Goal: Task Accomplishment & Management: Manage account settings

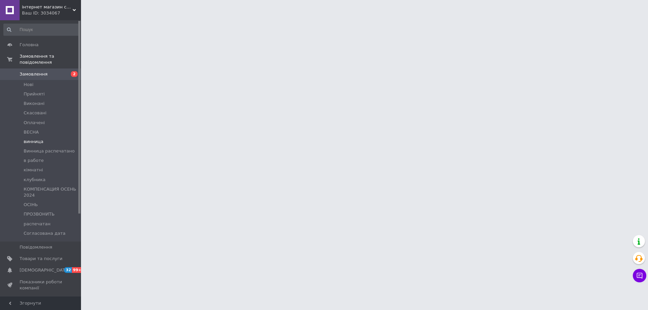
click at [36, 139] on span "винница" at bounding box center [34, 142] width 20 height 6
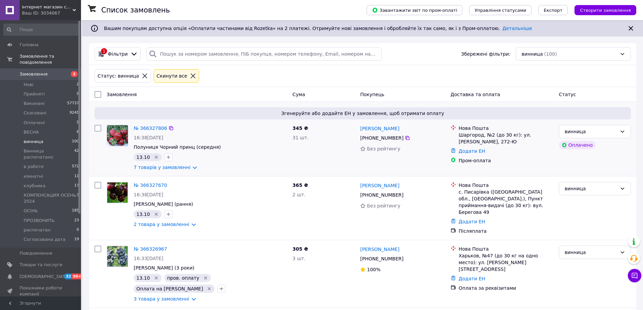
click at [93, 129] on div at bounding box center [98, 147] width 12 height 51
click at [97, 128] on input "checkbox" at bounding box center [97, 128] width 7 height 7
checkbox input "true"
click at [95, 185] on input "checkbox" at bounding box center [97, 185] width 7 height 7
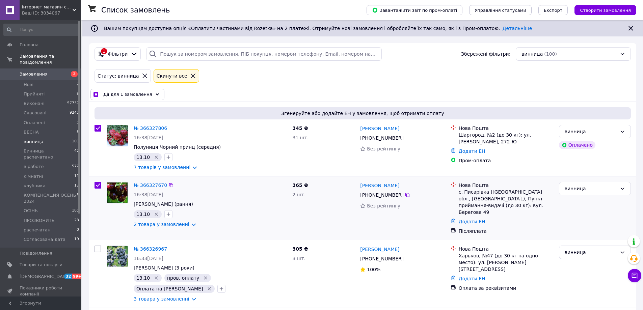
checkbox input "true"
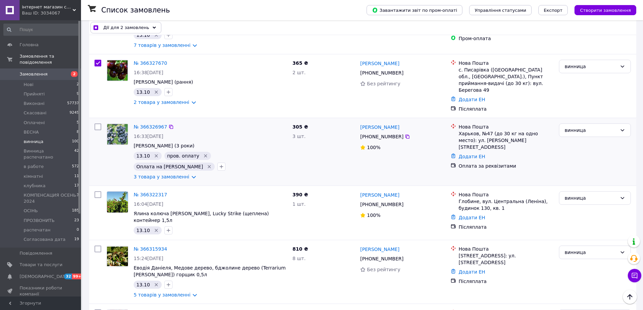
scroll to position [135, 0]
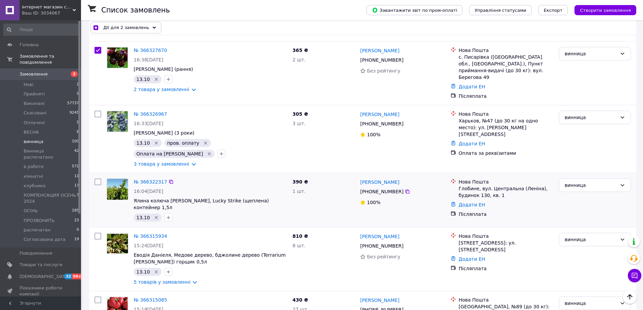
click at [95, 178] on input "checkbox" at bounding box center [97, 181] width 7 height 7
checkbox input "true"
click at [102, 230] on div at bounding box center [98, 259] width 12 height 58
checkbox input "true"
click at [95, 233] on input "checkbox" at bounding box center [97, 236] width 7 height 7
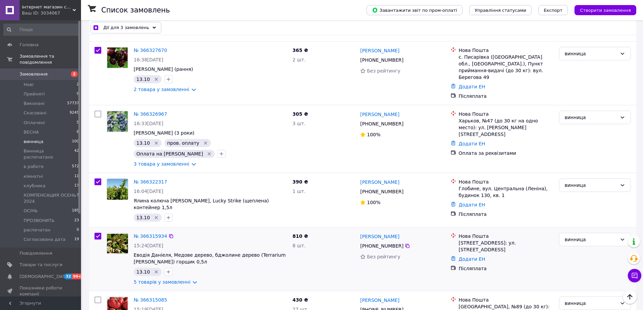
checkbox input "true"
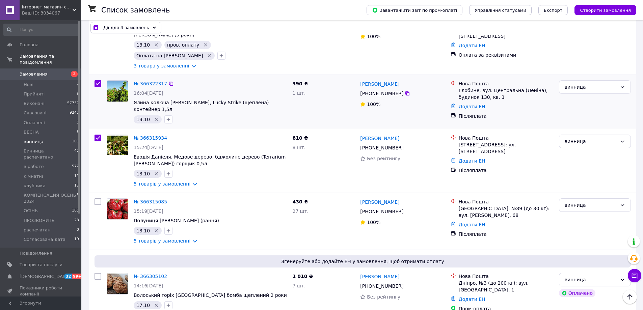
scroll to position [236, 0]
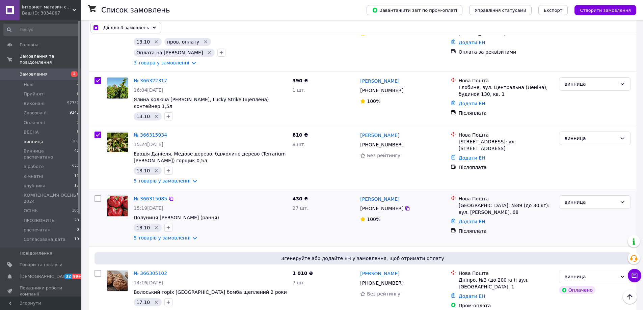
click at [97, 195] on input "checkbox" at bounding box center [97, 198] width 7 height 7
checkbox input "true"
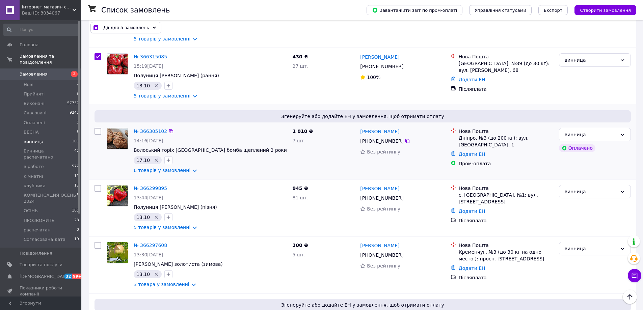
scroll to position [405, 0]
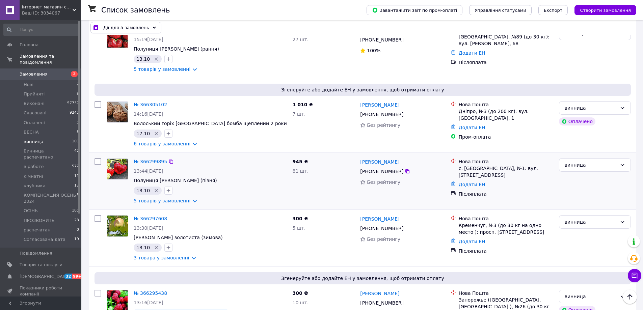
click at [97, 158] on input "checkbox" at bounding box center [97, 161] width 7 height 7
checkbox input "true"
click at [99, 215] on input "checkbox" at bounding box center [97, 218] width 7 height 7
checkbox input "true"
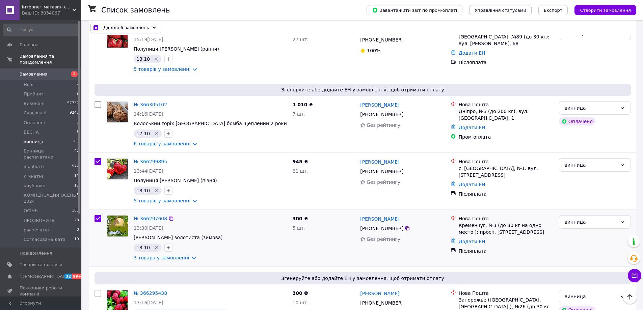
checkbox input "true"
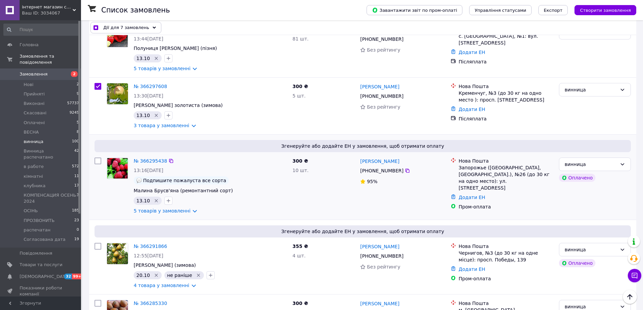
scroll to position [540, 0]
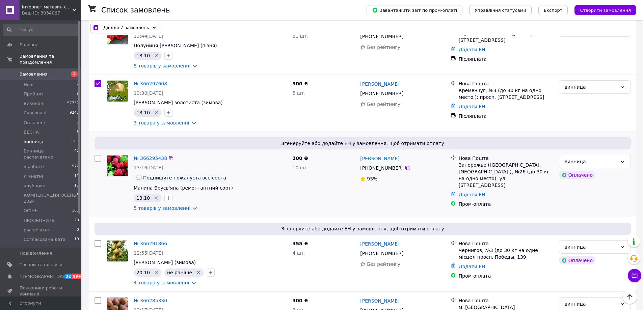
click at [99, 155] on input "checkbox" at bounding box center [97, 158] width 7 height 7
checkbox input "true"
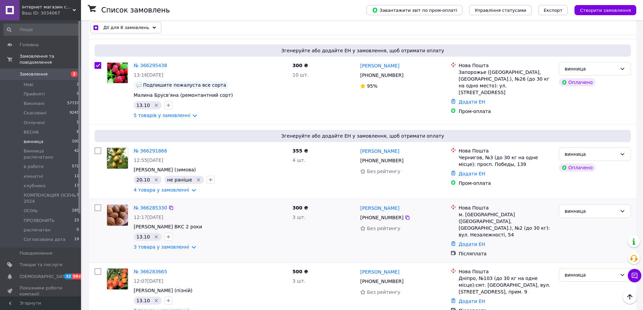
scroll to position [641, 0]
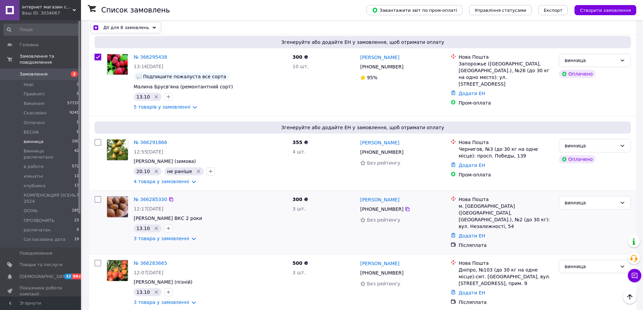
click at [98, 196] on input "checkbox" at bounding box center [97, 199] width 7 height 7
checkbox input "true"
click at [97, 260] on input "checkbox" at bounding box center [97, 263] width 7 height 7
checkbox input "true"
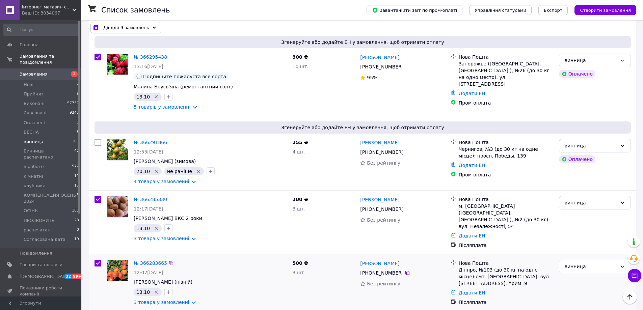
checkbox input "true"
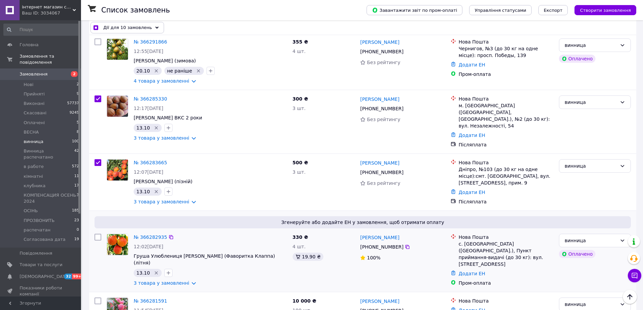
scroll to position [742, 0]
click at [97, 233] on input "checkbox" at bounding box center [97, 236] width 7 height 7
checkbox input "true"
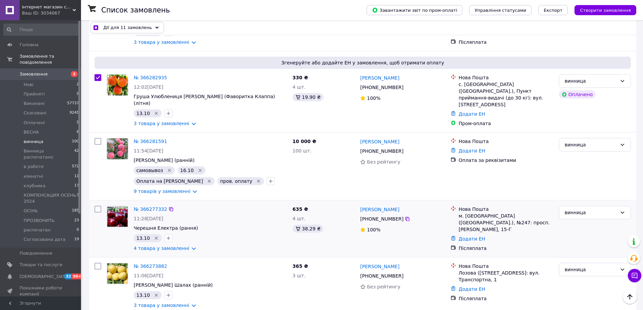
scroll to position [911, 0]
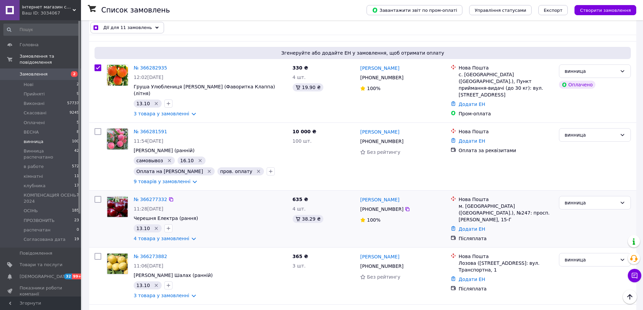
click at [99, 196] on input "checkbox" at bounding box center [97, 199] width 7 height 7
checkbox input "true"
click at [98, 253] on input "checkbox" at bounding box center [97, 256] width 7 height 7
checkbox input "true"
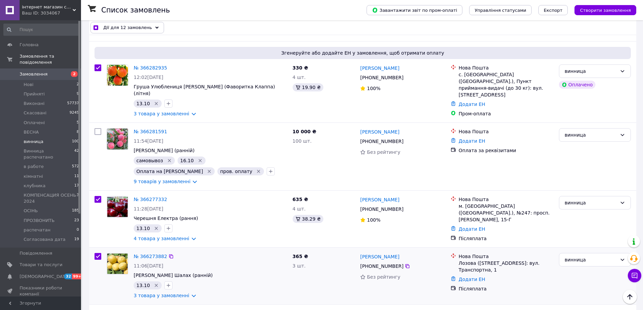
checkbox input "true"
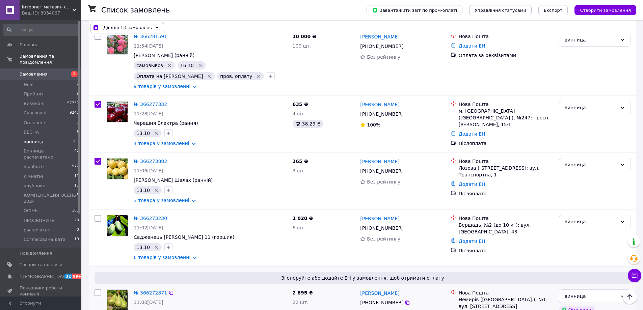
scroll to position [1046, 0]
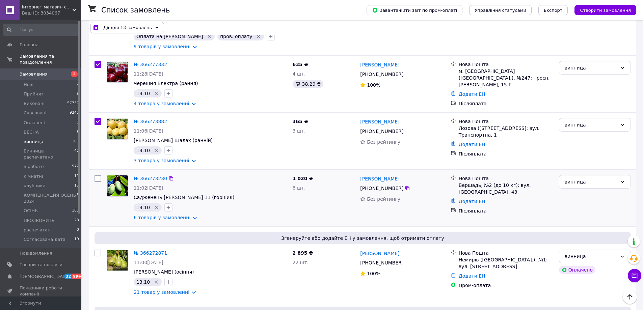
click at [97, 175] on input "checkbox" at bounding box center [97, 178] width 7 height 7
checkbox input "true"
click at [97, 250] on input "checkbox" at bounding box center [97, 253] width 7 height 7
checkbox input "true"
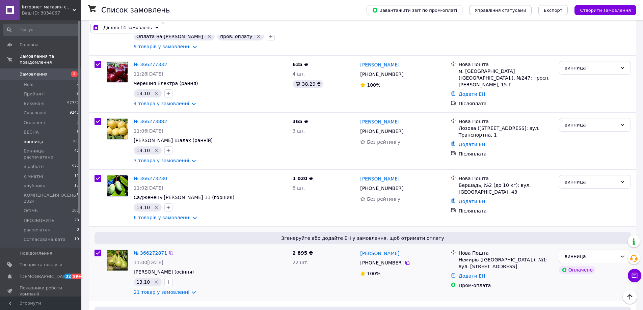
checkbox input "true"
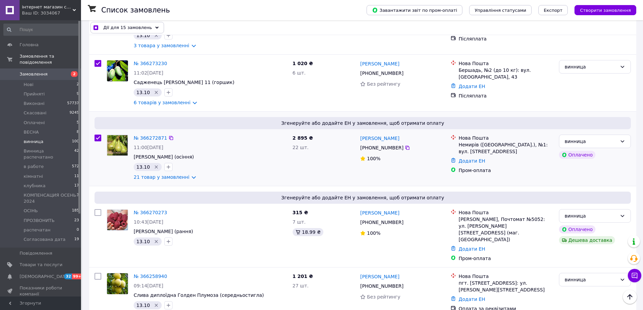
scroll to position [1181, 0]
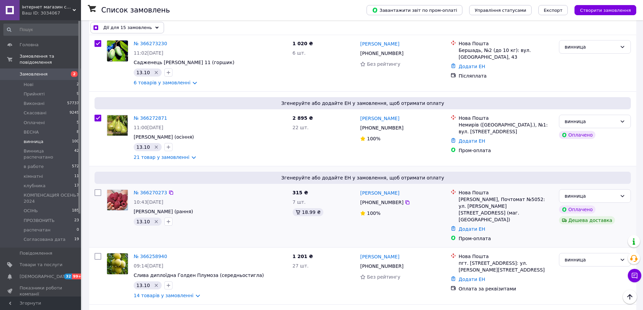
click at [98, 189] on input "checkbox" at bounding box center [97, 192] width 7 height 7
checkbox input "true"
click at [98, 250] on div at bounding box center [98, 275] width 12 height 51
checkbox input "true"
click at [97, 253] on input "checkbox" at bounding box center [97, 256] width 7 height 7
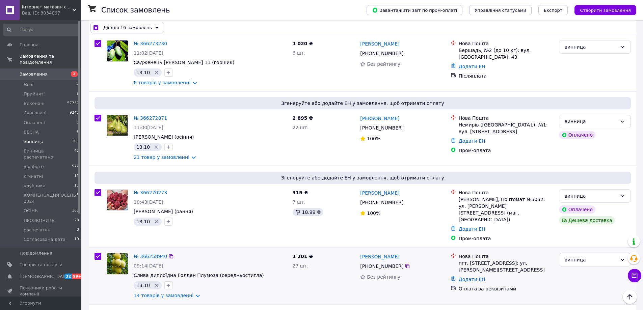
checkbox input "true"
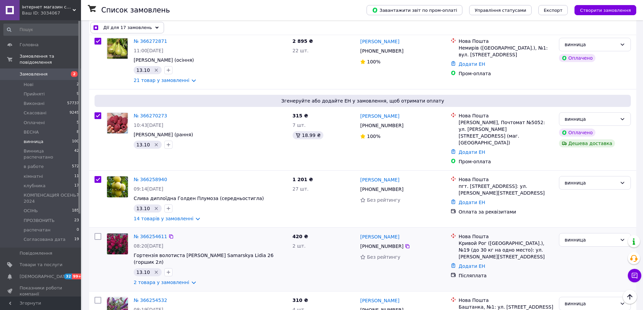
scroll to position [1282, 0]
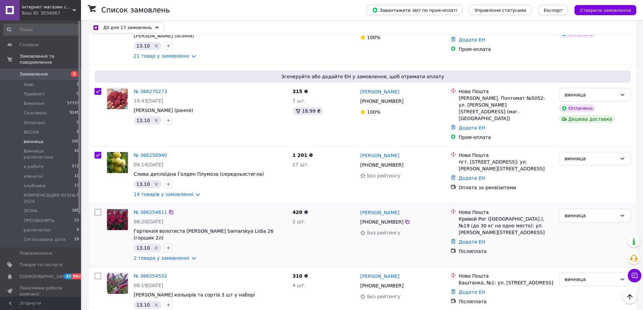
click at [96, 209] on input "checkbox" at bounding box center [97, 212] width 7 height 7
checkbox input "true"
click at [98, 273] on input "checkbox" at bounding box center [97, 276] width 7 height 7
checkbox input "true"
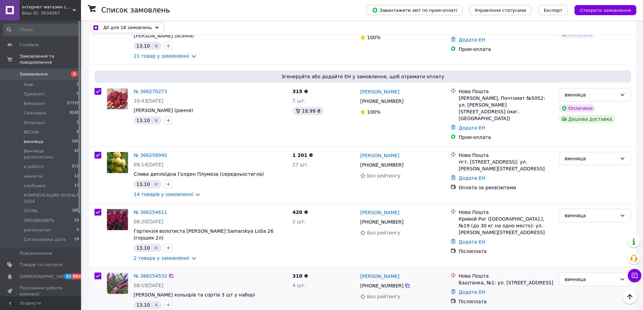
checkbox input "true"
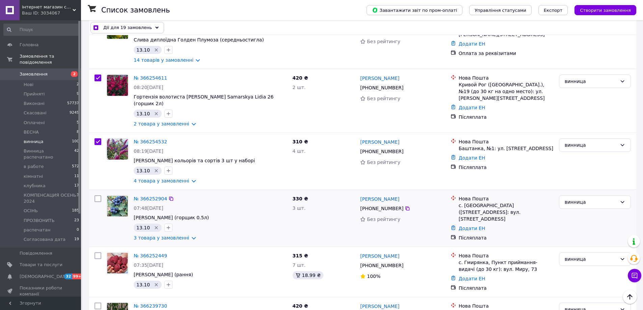
scroll to position [1417, 0]
click at [97, 195] on input "checkbox" at bounding box center [97, 198] width 7 height 7
checkbox input "true"
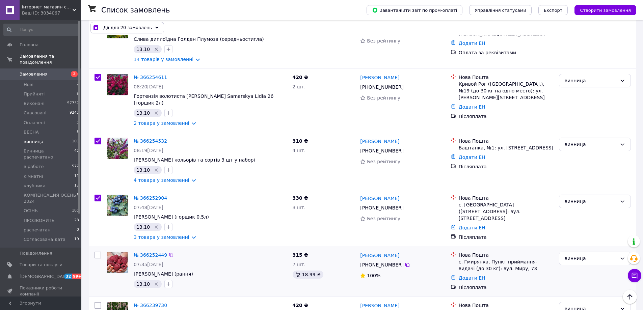
click at [98, 252] on input "checkbox" at bounding box center [97, 255] width 7 height 7
checkbox input "true"
click at [98, 302] on input "checkbox" at bounding box center [97, 305] width 7 height 7
checkbox input "true"
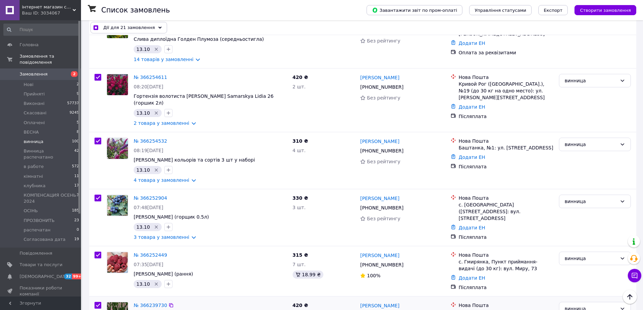
checkbox input "true"
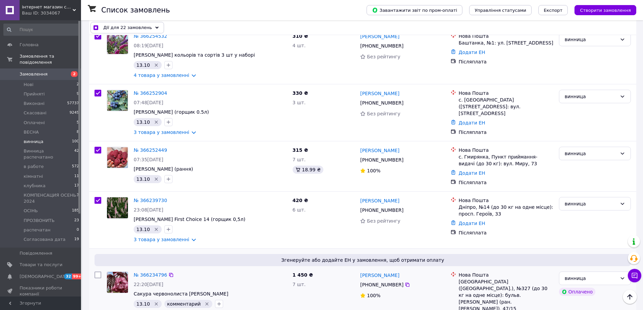
scroll to position [1552, 0]
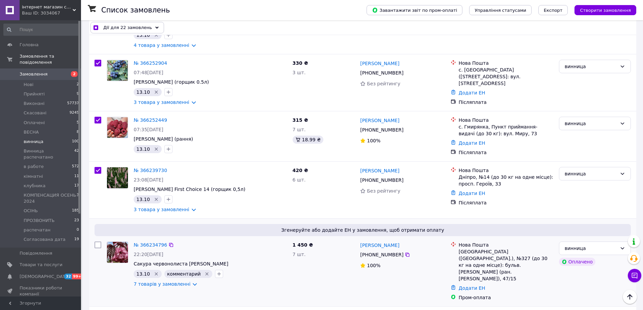
click at [100, 242] on input "checkbox" at bounding box center [97, 245] width 7 height 7
checkbox input "true"
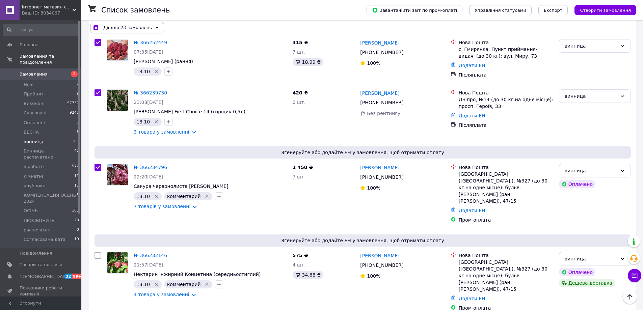
scroll to position [1687, 0]
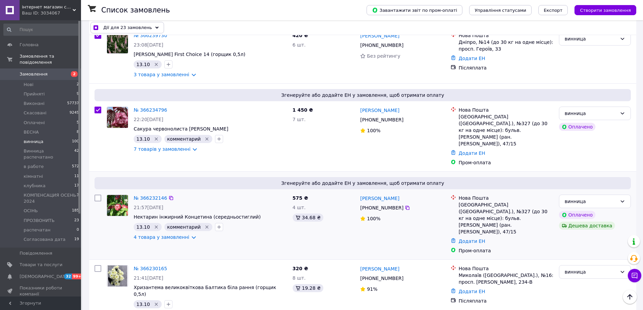
click at [98, 195] on input "checkbox" at bounding box center [97, 198] width 7 height 7
checkbox input "true"
click at [97, 265] on input "checkbox" at bounding box center [97, 268] width 7 height 7
checkbox input "true"
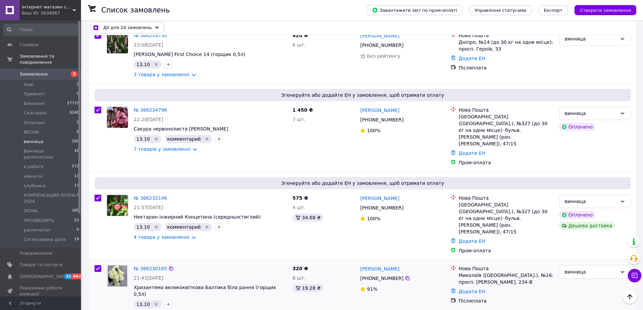
checkbox input "true"
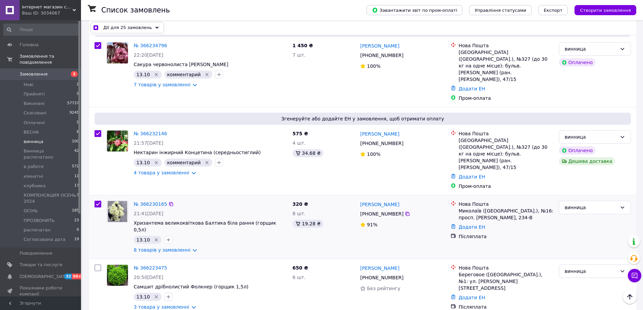
scroll to position [1754, 0]
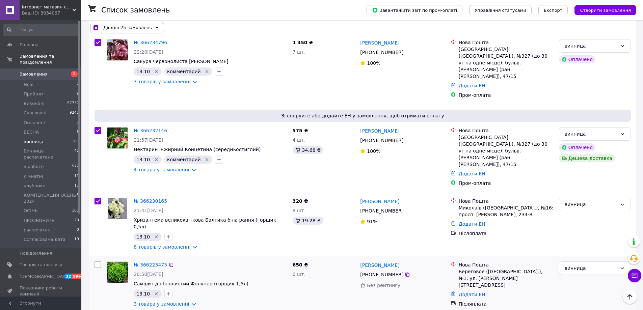
click at [98, 261] on input "checkbox" at bounding box center [97, 264] width 7 height 7
checkbox input "true"
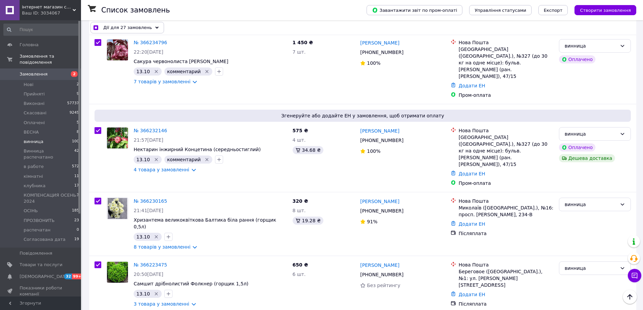
checkbox input "true"
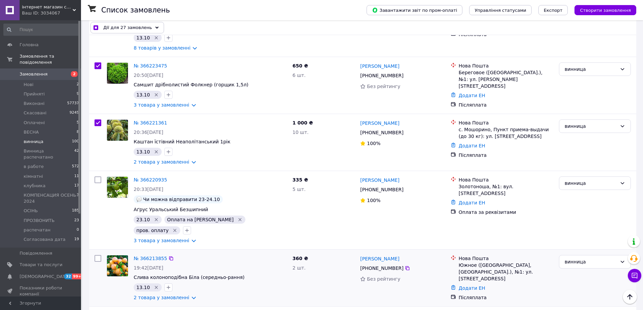
scroll to position [1956, 0]
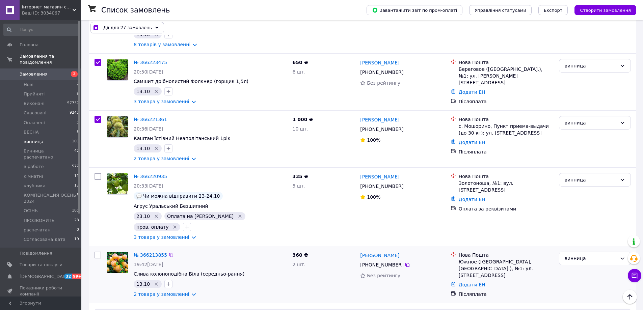
click at [96, 252] on input "checkbox" at bounding box center [97, 255] width 7 height 7
checkbox input "true"
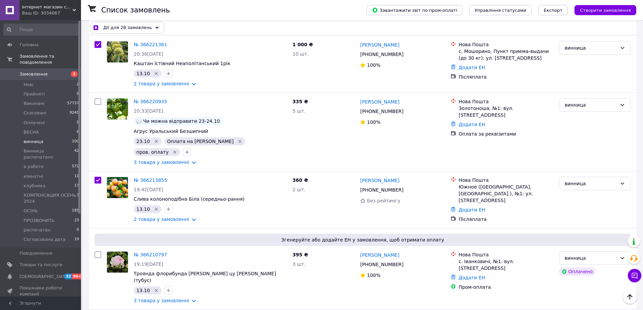
scroll to position [2058, 0]
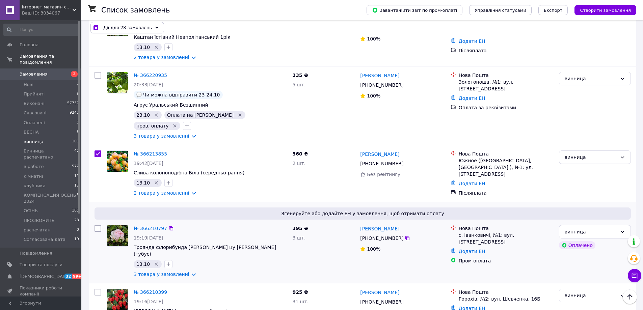
click at [97, 225] on input "checkbox" at bounding box center [97, 228] width 7 height 7
checkbox input "true"
click at [96, 289] on input "checkbox" at bounding box center [97, 292] width 7 height 7
checkbox input "true"
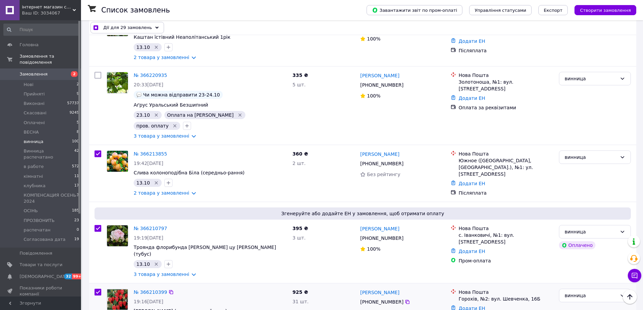
checkbox input "true"
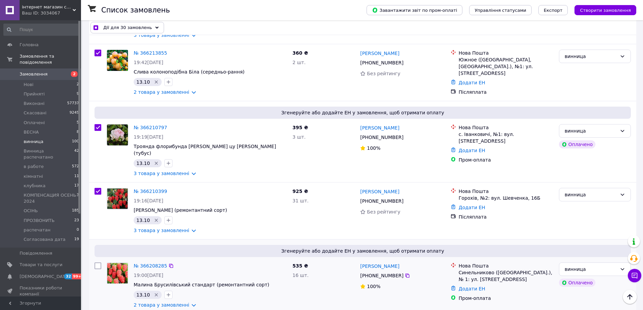
scroll to position [2159, 0]
click at [98, 262] on input "checkbox" at bounding box center [97, 265] width 7 height 7
checkbox input "true"
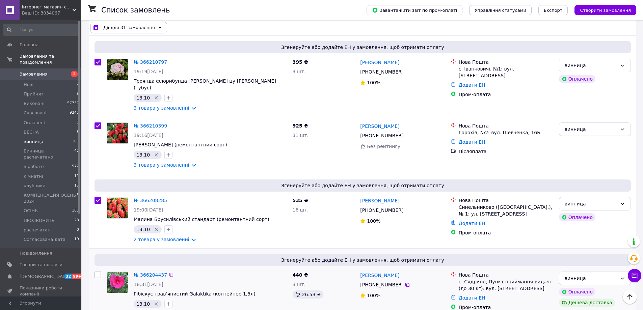
scroll to position [2226, 0]
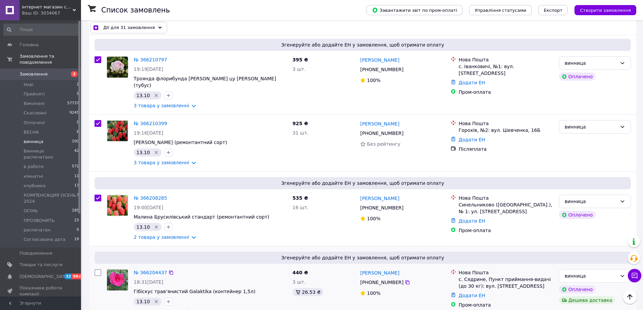
click at [97, 269] on input "checkbox" at bounding box center [97, 272] width 7 height 7
checkbox input "true"
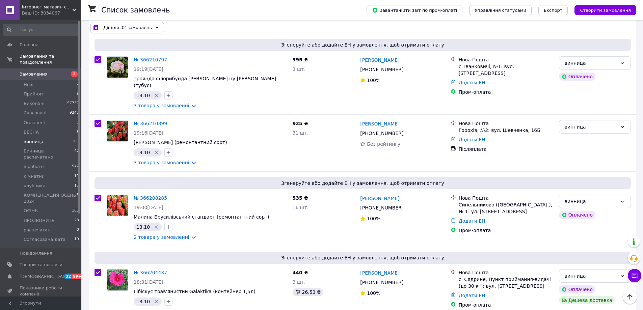
checkbox input "true"
checkbox input "false"
checkbox input "true"
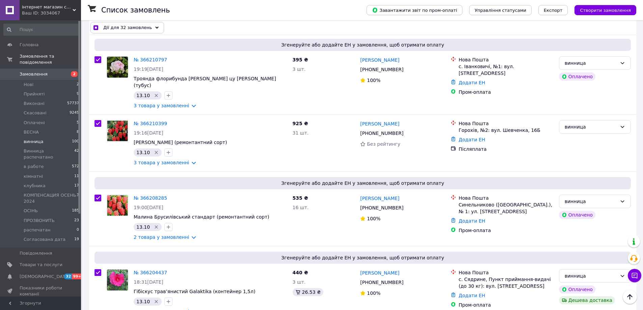
checkbox input "true"
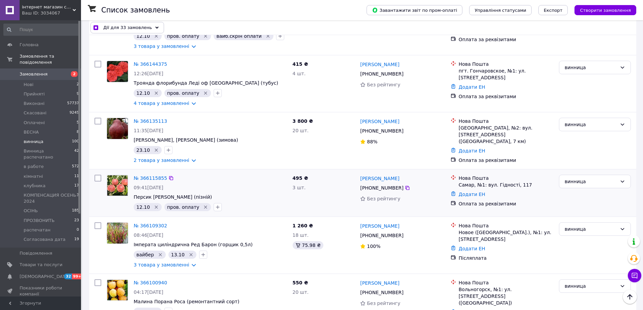
scroll to position [2766, 0]
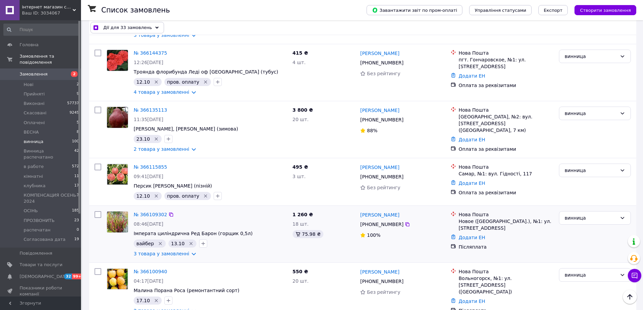
click at [96, 211] on input "checkbox" at bounding box center [97, 214] width 7 height 7
checkbox input "true"
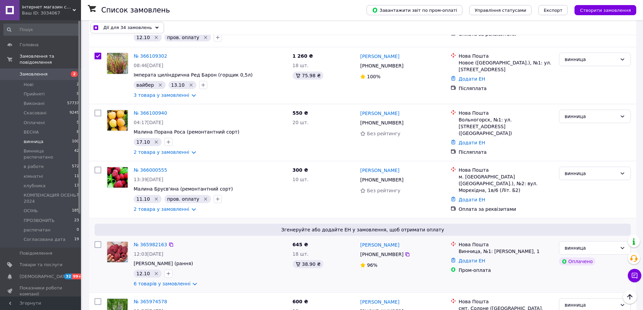
scroll to position [2935, 0]
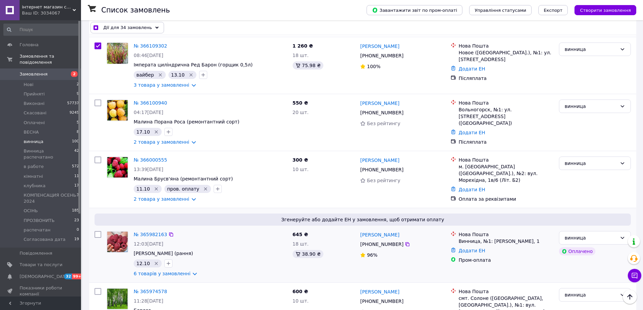
click at [98, 231] on input "checkbox" at bounding box center [97, 234] width 7 height 7
checkbox input "true"
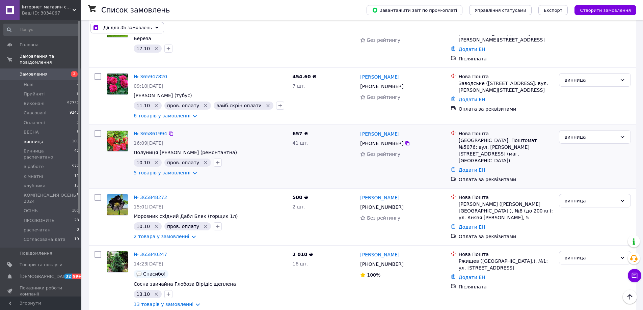
scroll to position [3238, 0]
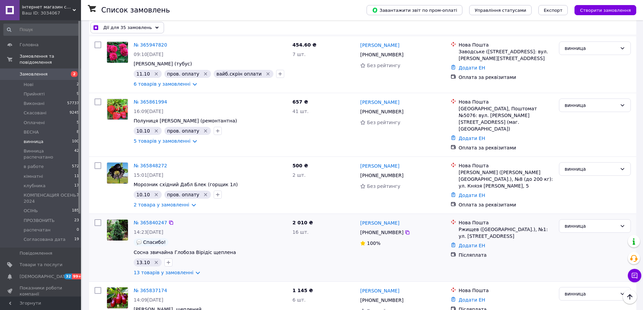
click at [98, 219] on input "checkbox" at bounding box center [97, 222] width 7 height 7
checkbox input "true"
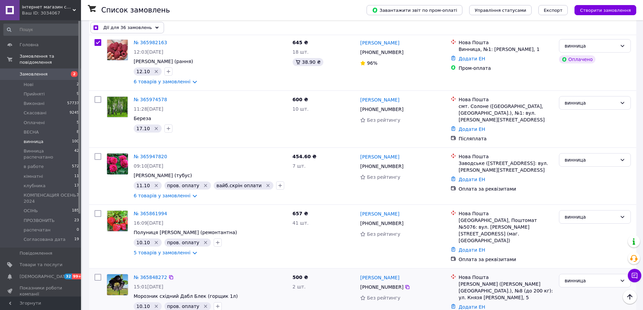
scroll to position [3103, 0]
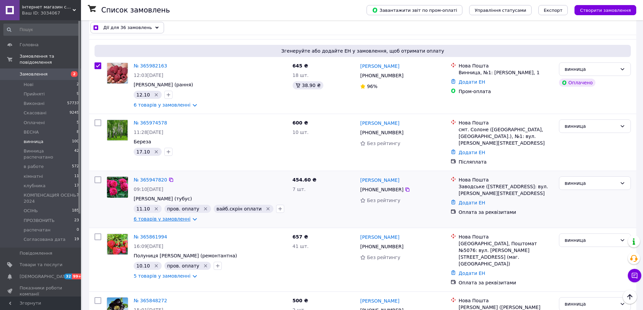
click at [167, 216] on link "6 товарів у замовленні" at bounding box center [162, 218] width 57 height 5
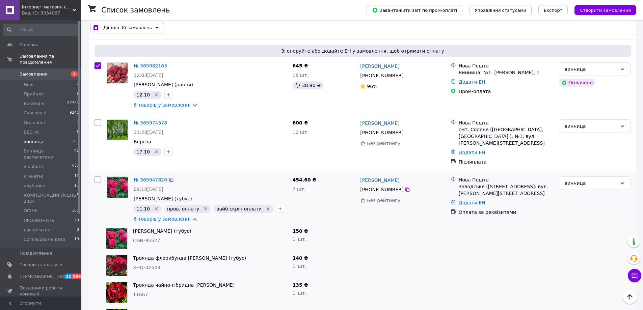
click at [175, 216] on link "6 товарів у замовленні" at bounding box center [162, 218] width 57 height 5
checkbox input "true"
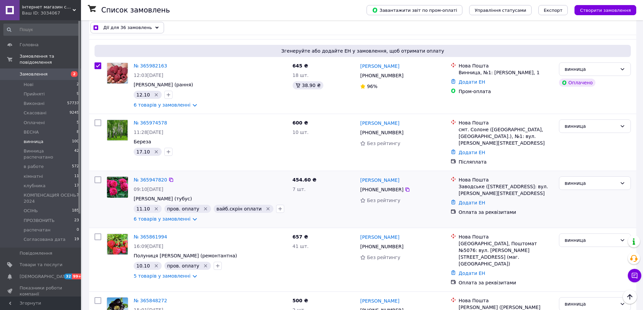
click at [97, 176] on input "checkbox" at bounding box center [97, 179] width 7 height 7
checkbox input "true"
click at [99, 176] on input "checkbox" at bounding box center [97, 179] width 7 height 7
checkbox input "false"
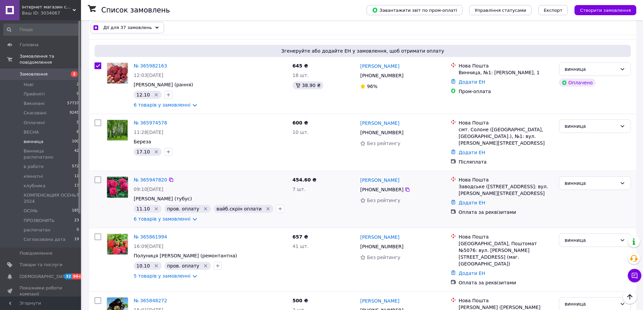
checkbox input "true"
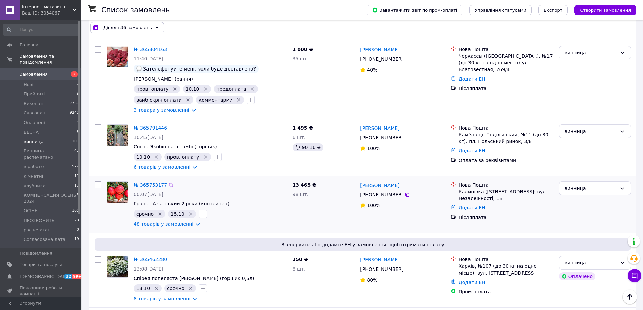
scroll to position [3609, 0]
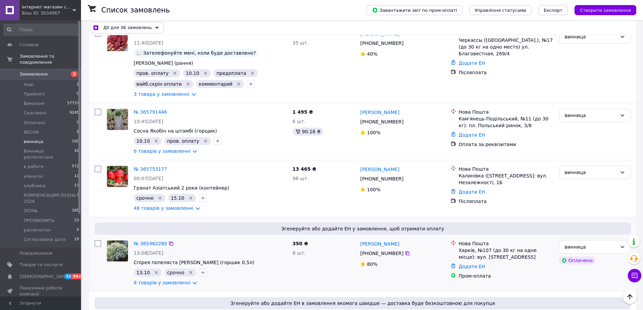
click at [97, 240] on input "checkbox" at bounding box center [97, 243] width 7 height 7
checkbox input "true"
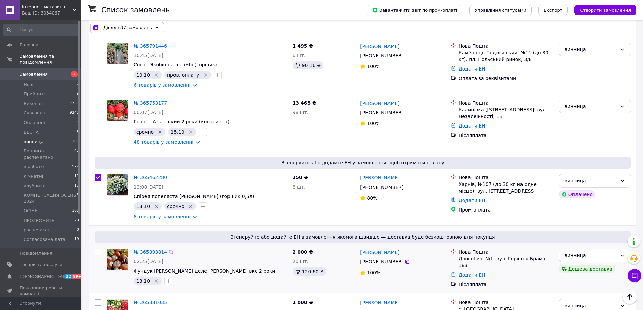
scroll to position [3677, 0]
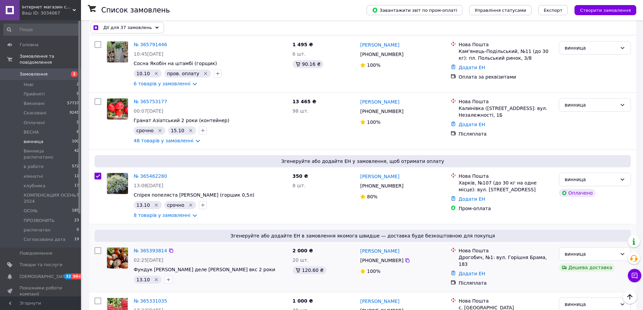
click at [96, 247] on input "checkbox" at bounding box center [97, 250] width 7 height 7
checkbox input "true"
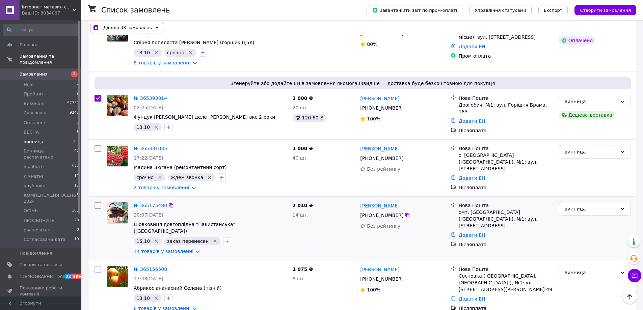
scroll to position [3846, 0]
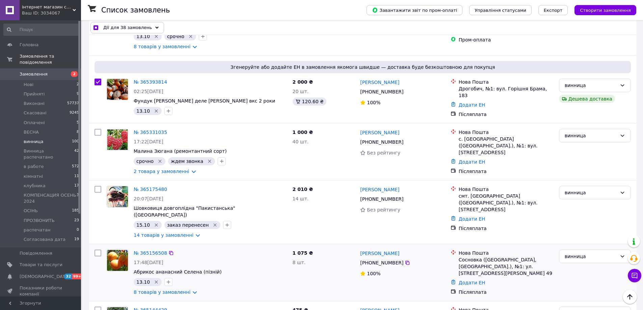
click at [98, 250] on input "checkbox" at bounding box center [97, 253] width 7 height 7
checkbox input "true"
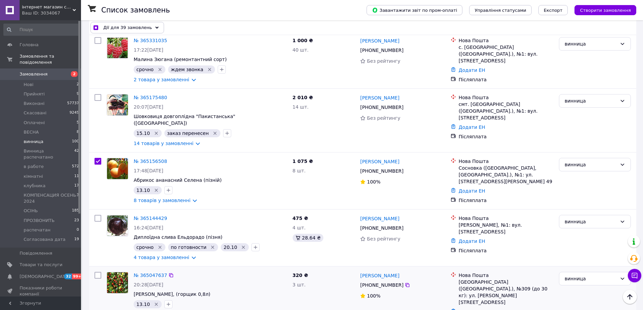
scroll to position [3947, 0]
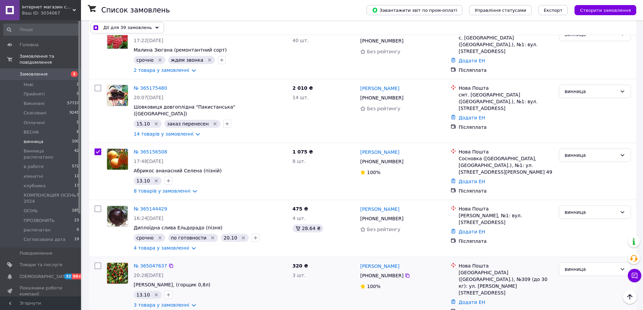
click at [96, 262] on input "checkbox" at bounding box center [97, 265] width 7 height 7
checkbox input "true"
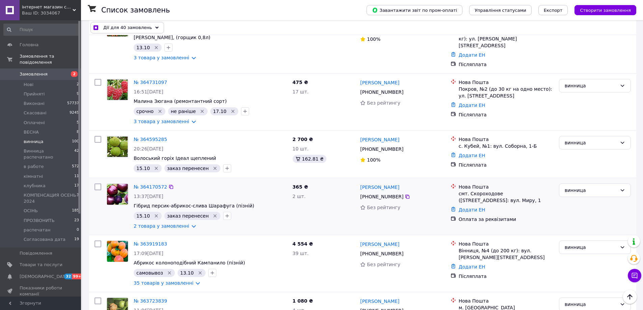
scroll to position [4217, 0]
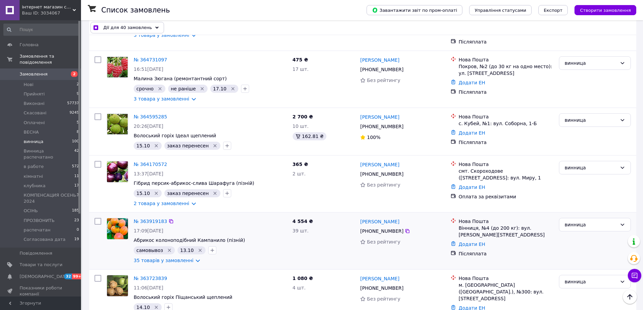
click at [97, 218] on input "checkbox" at bounding box center [97, 221] width 7 height 7
checkbox input "true"
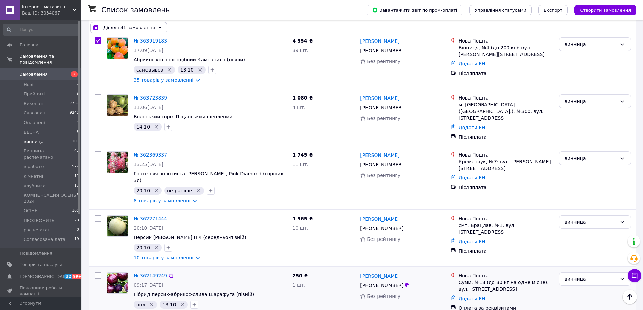
scroll to position [4385, 0]
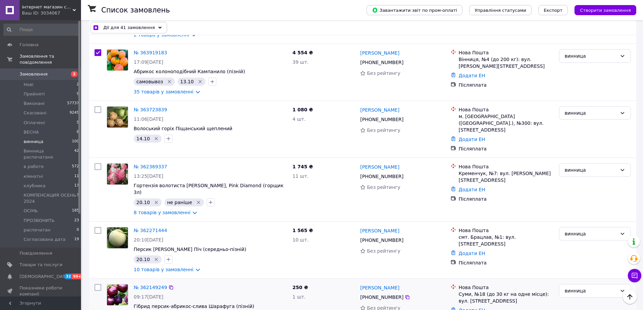
click at [96, 284] on input "checkbox" at bounding box center [97, 287] width 7 height 7
checkbox input "true"
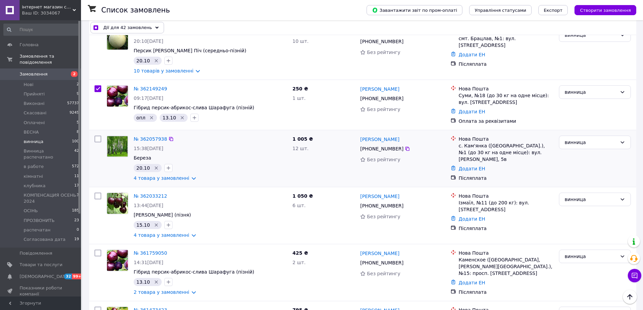
scroll to position [4588, 0]
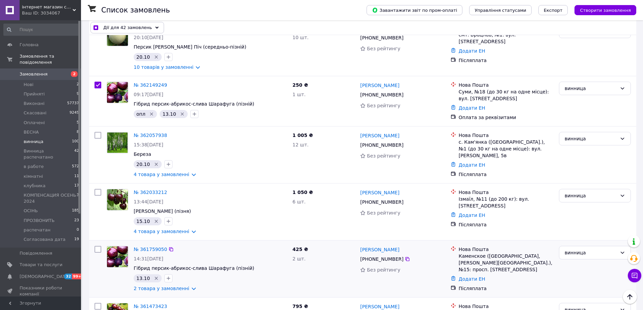
click at [98, 246] on input "checkbox" at bounding box center [97, 249] width 7 height 7
checkbox input "true"
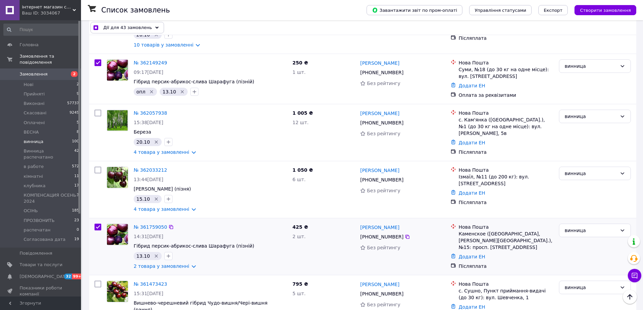
scroll to position [4621, 0]
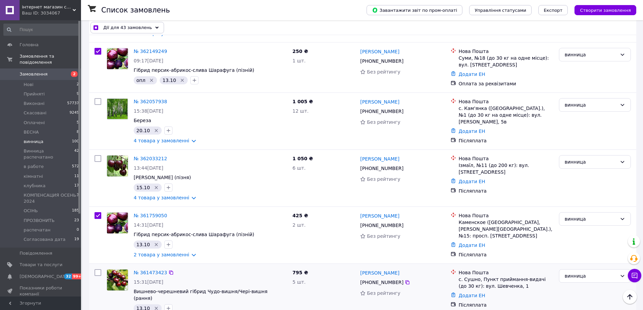
click at [97, 269] on input "checkbox" at bounding box center [97, 272] width 7 height 7
checkbox input "true"
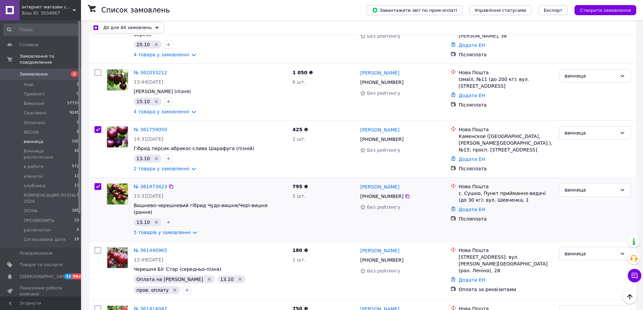
scroll to position [4723, 0]
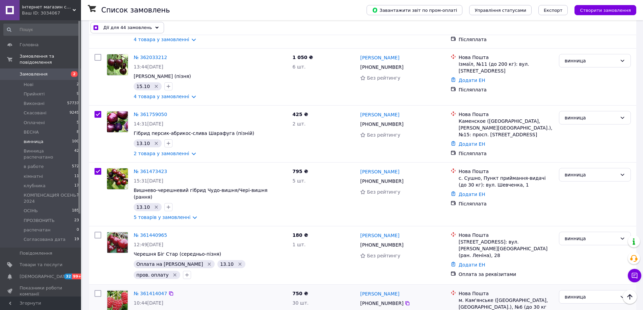
click at [99, 290] on input "checkbox" at bounding box center [97, 293] width 7 height 7
checkbox input "true"
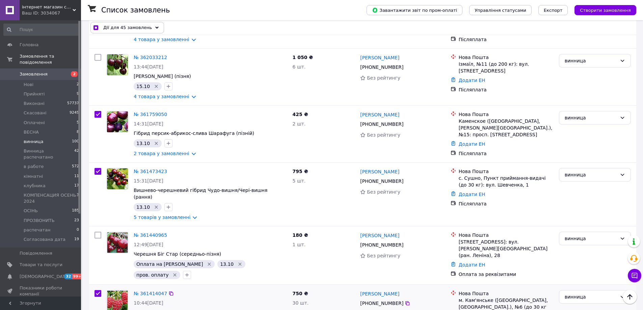
checkbox input "true"
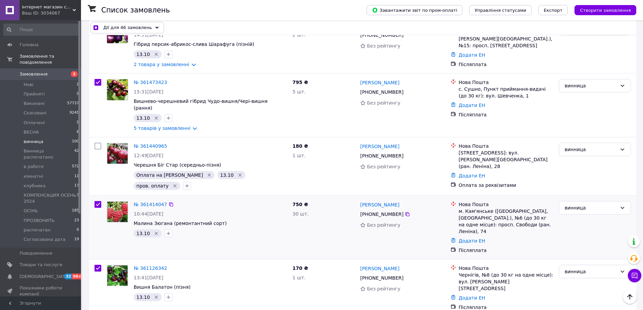
scroll to position [4824, 0]
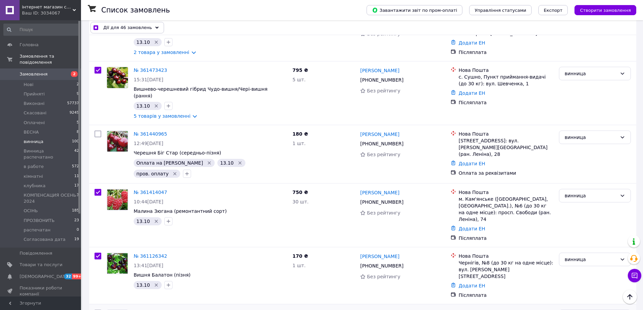
click at [97, 310] on input "checkbox" at bounding box center [97, 313] width 7 height 7
checkbox input "true"
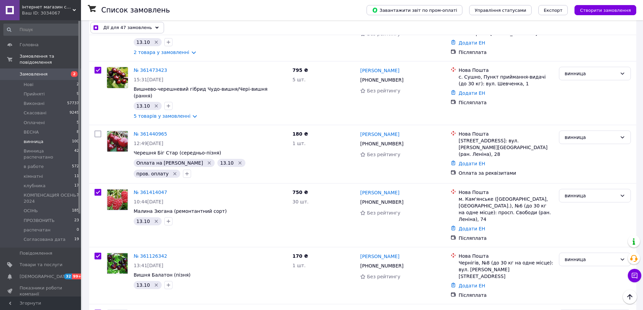
checkbox input "true"
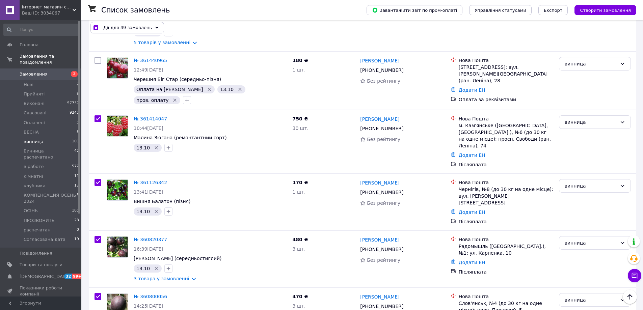
scroll to position [4925, 0]
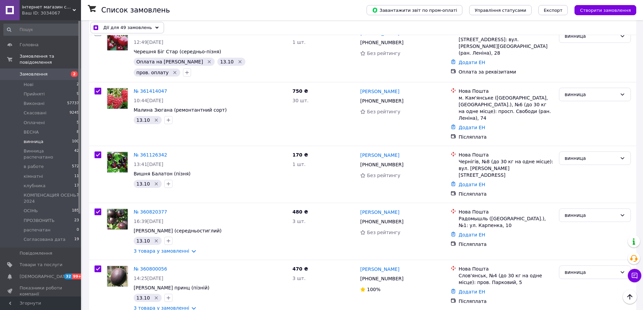
checkbox input "true"
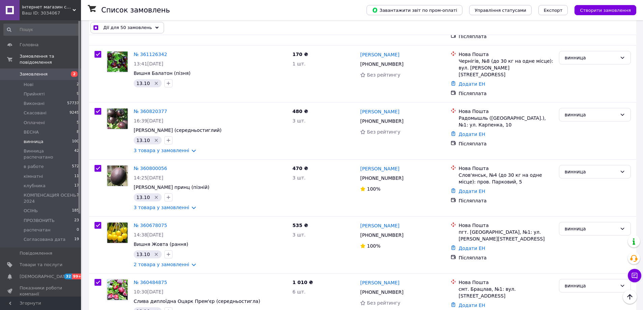
scroll to position [5026, 0]
checkbox input "true"
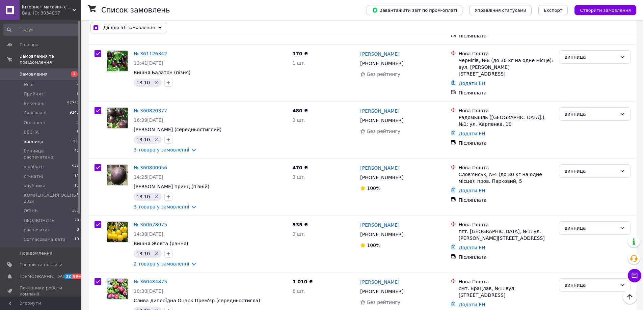
checkbox input "true"
checkbox input "false"
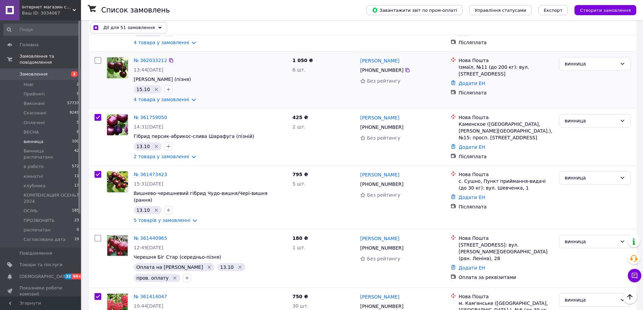
scroll to position [4554, 0]
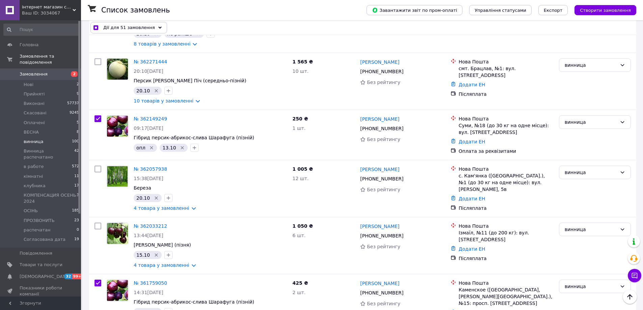
click at [127, 26] on span "Дії для 51 замовлення" at bounding box center [129, 27] width 52 height 7
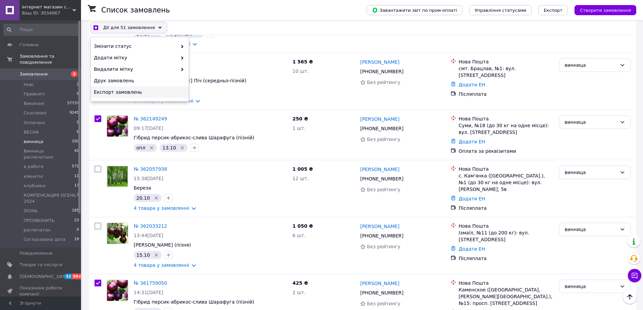
click at [118, 90] on span "Експорт замовлень" at bounding box center [139, 92] width 90 height 7
checkbox input "true"
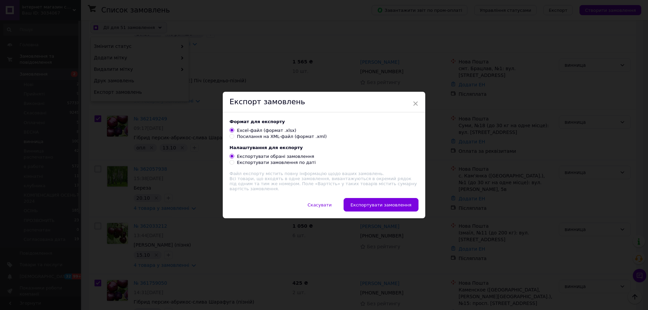
click at [260, 136] on div "Посилання на XML-файл (формат .xml)" at bounding box center [282, 137] width 90 height 6
click at [234, 136] on input "Посилання на XML-файл (формат .xml)" at bounding box center [231, 136] width 4 height 4
radio input "true"
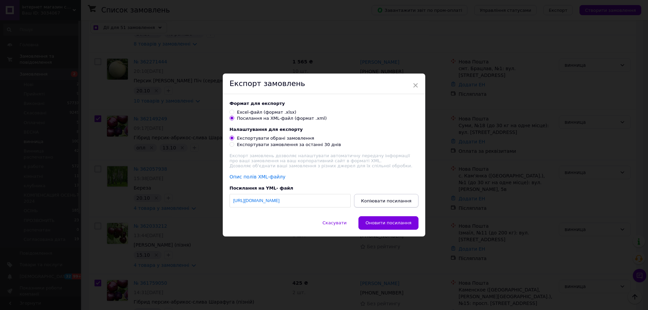
click at [388, 200] on button "Копіювати посилання" at bounding box center [386, 200] width 64 height 13
click at [414, 84] on span "×" at bounding box center [415, 85] width 6 height 11
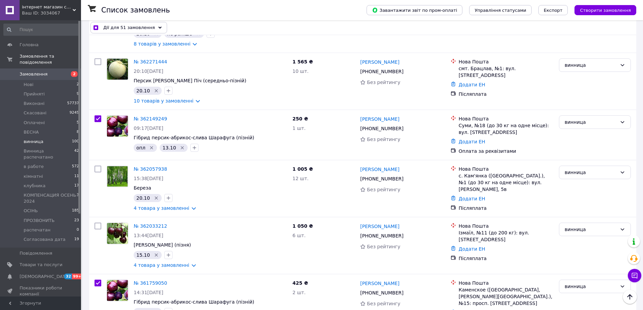
click at [136, 27] on span "Дії для 51 замовлення" at bounding box center [129, 27] width 52 height 7
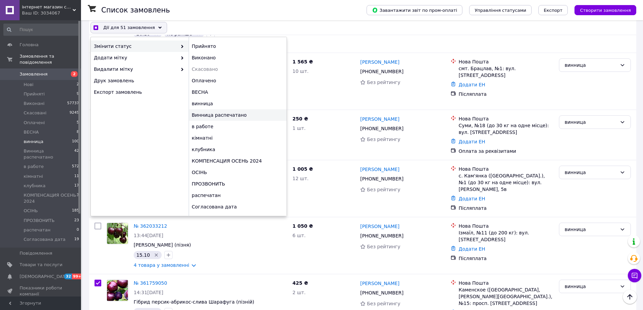
checkbox input "true"
click at [220, 114] on div "Винница распечатано" at bounding box center [238, 114] width 98 height 11
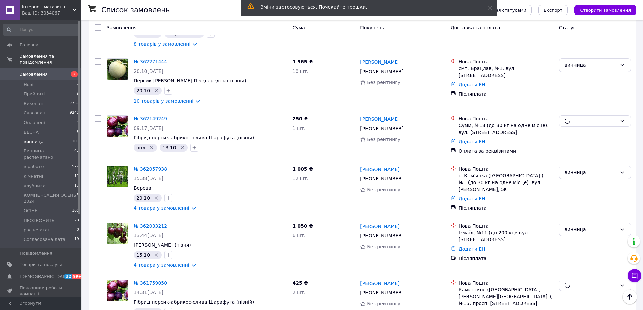
checkbox input "false"
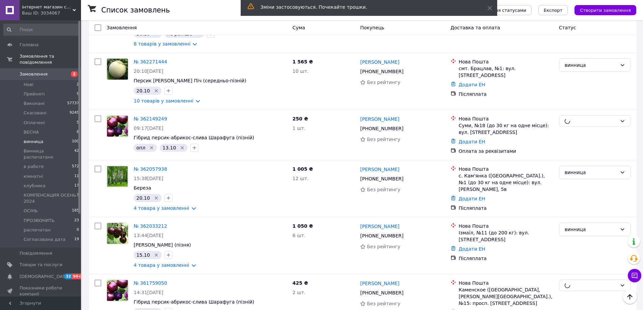
checkbox input "false"
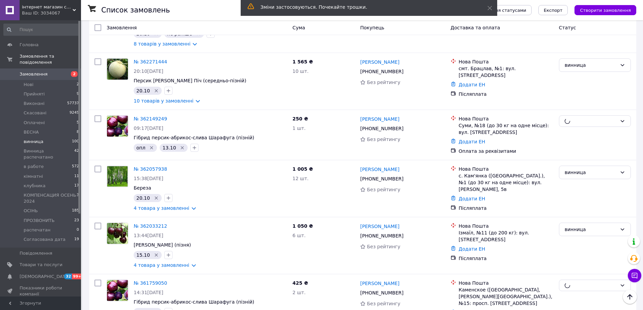
checkbox input "false"
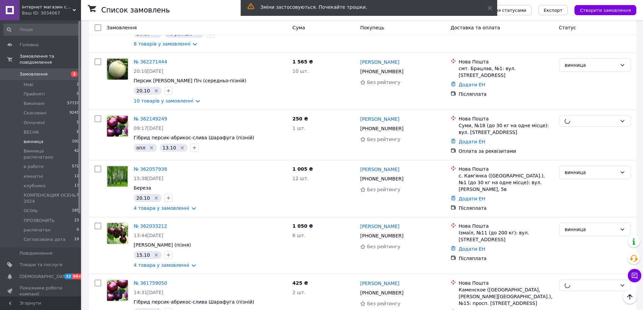
checkbox input "false"
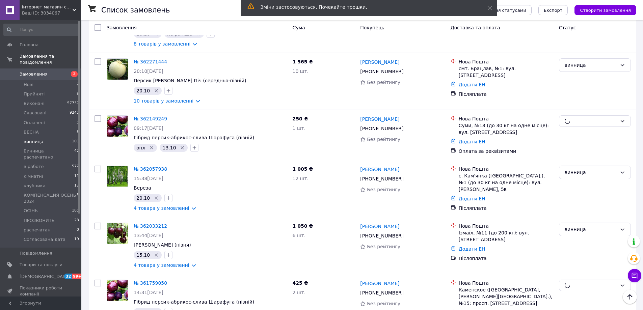
checkbox input "false"
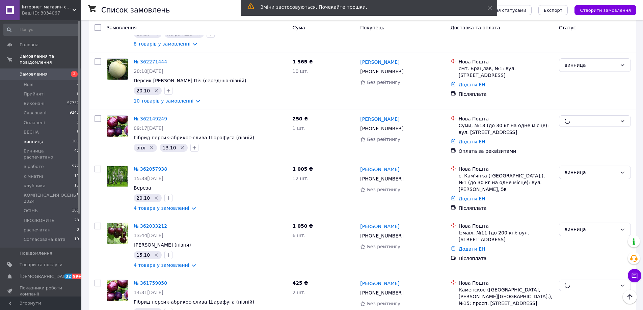
checkbox input "false"
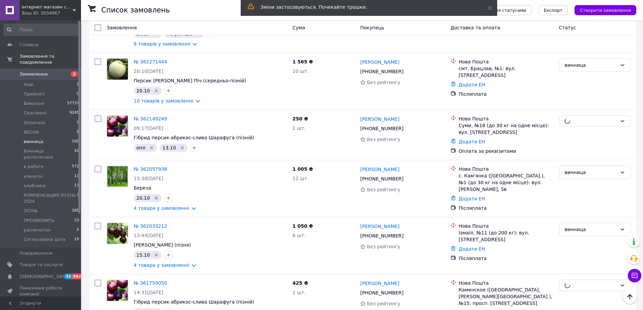
checkbox input "false"
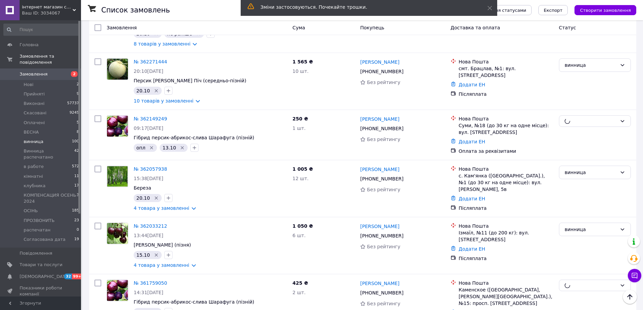
checkbox input "false"
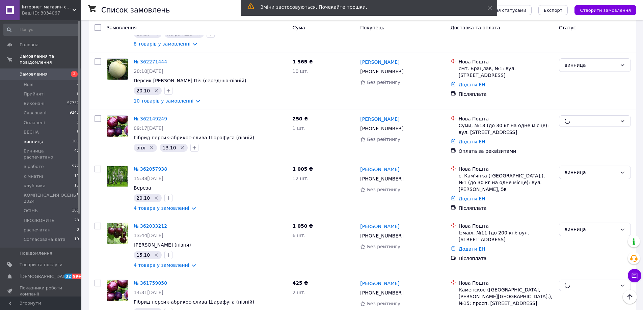
checkbox input "false"
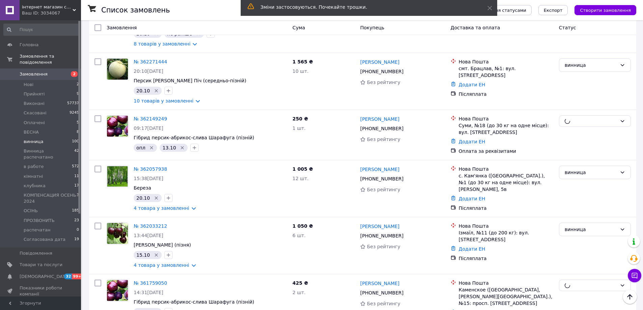
checkbox input "false"
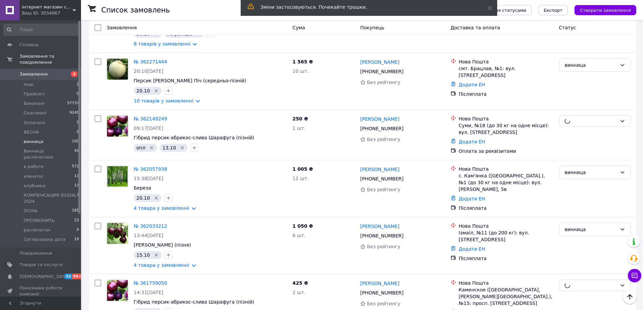
checkbox input "false"
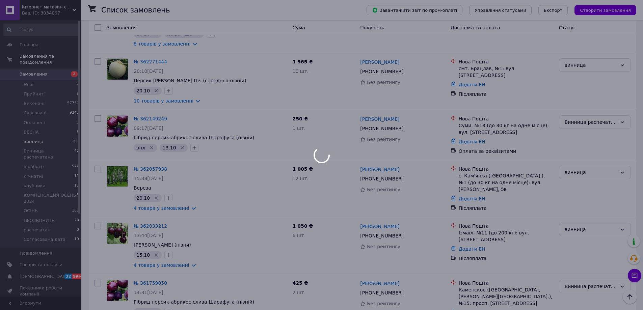
scroll to position [4800, 0]
